Goal: Find specific page/section: Locate a particular part of the current website

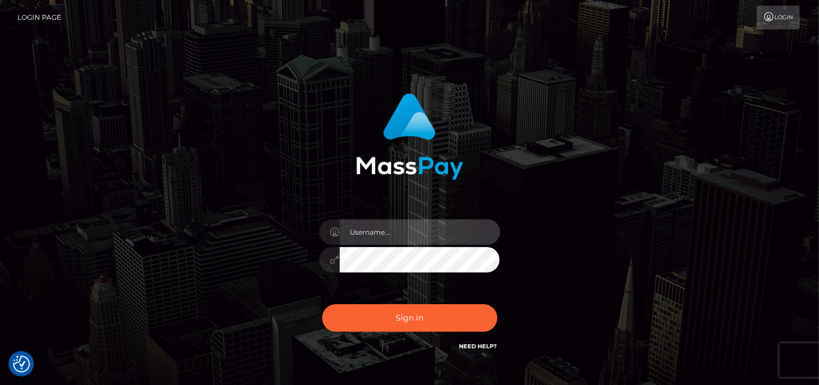
click at [412, 231] on input "text" at bounding box center [420, 231] width 161 height 25
paste input "MaryJoy"
type input "MaryJoy"
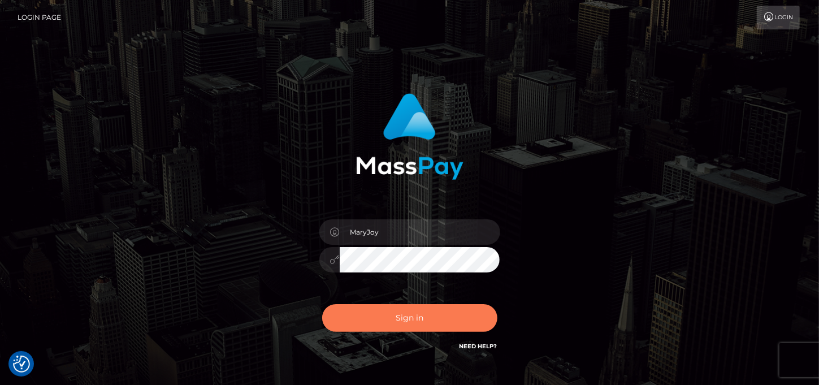
click at [415, 323] on button "Sign in" at bounding box center [409, 318] width 175 height 28
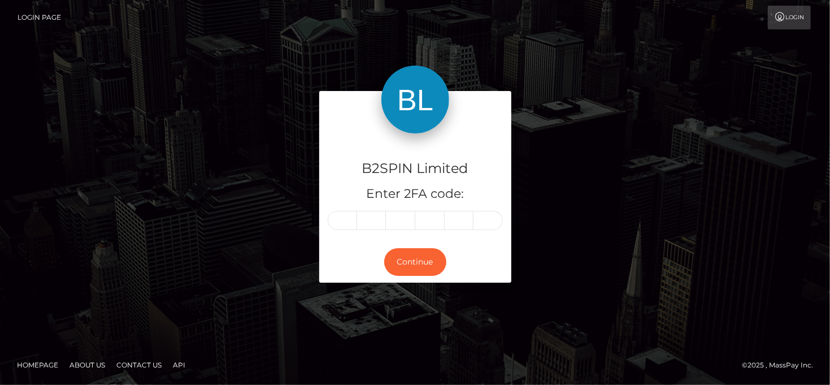
click at [340, 224] on input "text" at bounding box center [342, 220] width 29 height 19
type input "4"
type input "0"
type input "8"
type input "7"
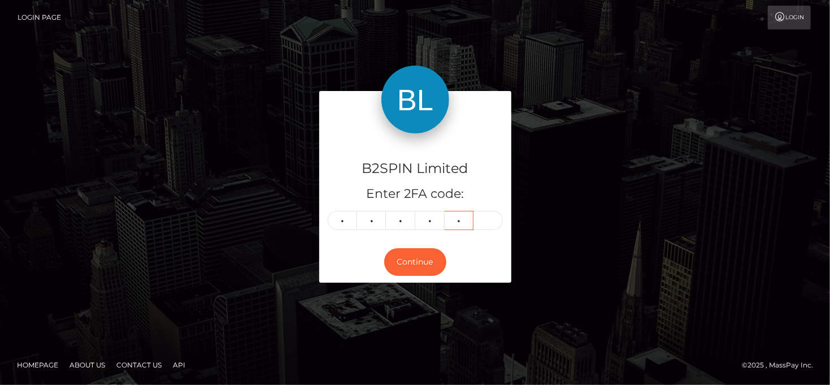
type input "6"
click at [407, 257] on button "Continue" at bounding box center [415, 262] width 62 height 28
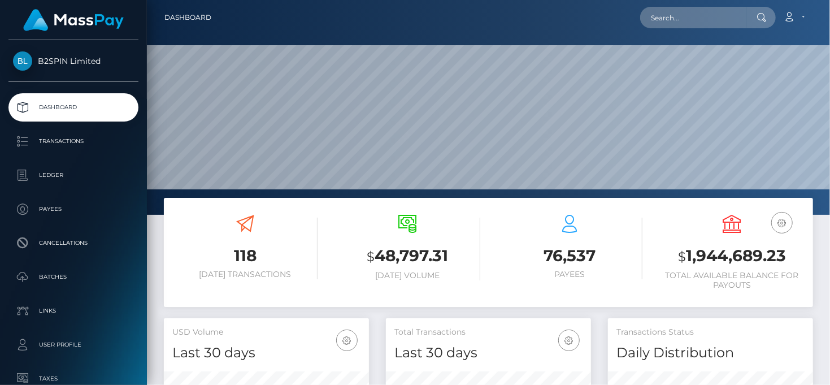
scroll to position [200, 206]
click at [389, 308] on div "118 Today Transactions $ 48,797.31 Today Volume 76,537 $" at bounding box center [488, 258] width 666 height 120
click at [688, 20] on input "text" at bounding box center [693, 17] width 106 height 21
paste input "3198210"
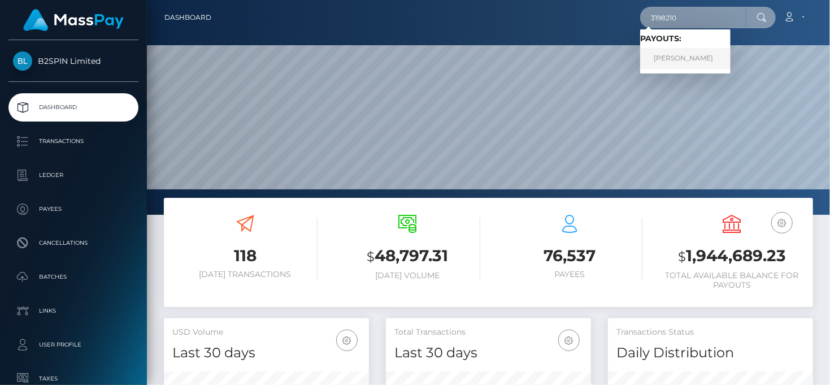
type input "3198210"
click at [681, 64] on link "JOSEPH SIGURD KATZ" at bounding box center [685, 58] width 90 height 21
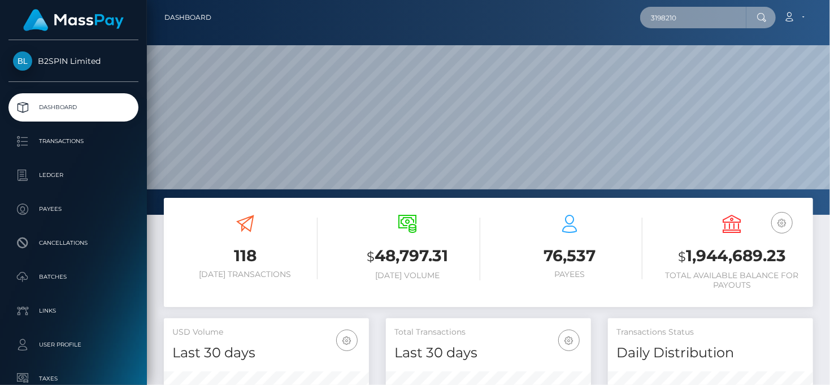
click at [683, 19] on input "3198210" at bounding box center [693, 17] width 106 height 21
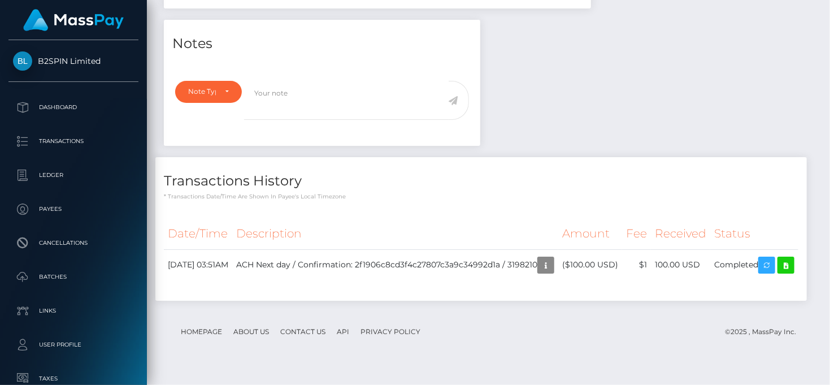
scroll to position [136, 206]
click at [779, 272] on icon at bounding box center [786, 265] width 14 height 14
